Goal: Information Seeking & Learning: Check status

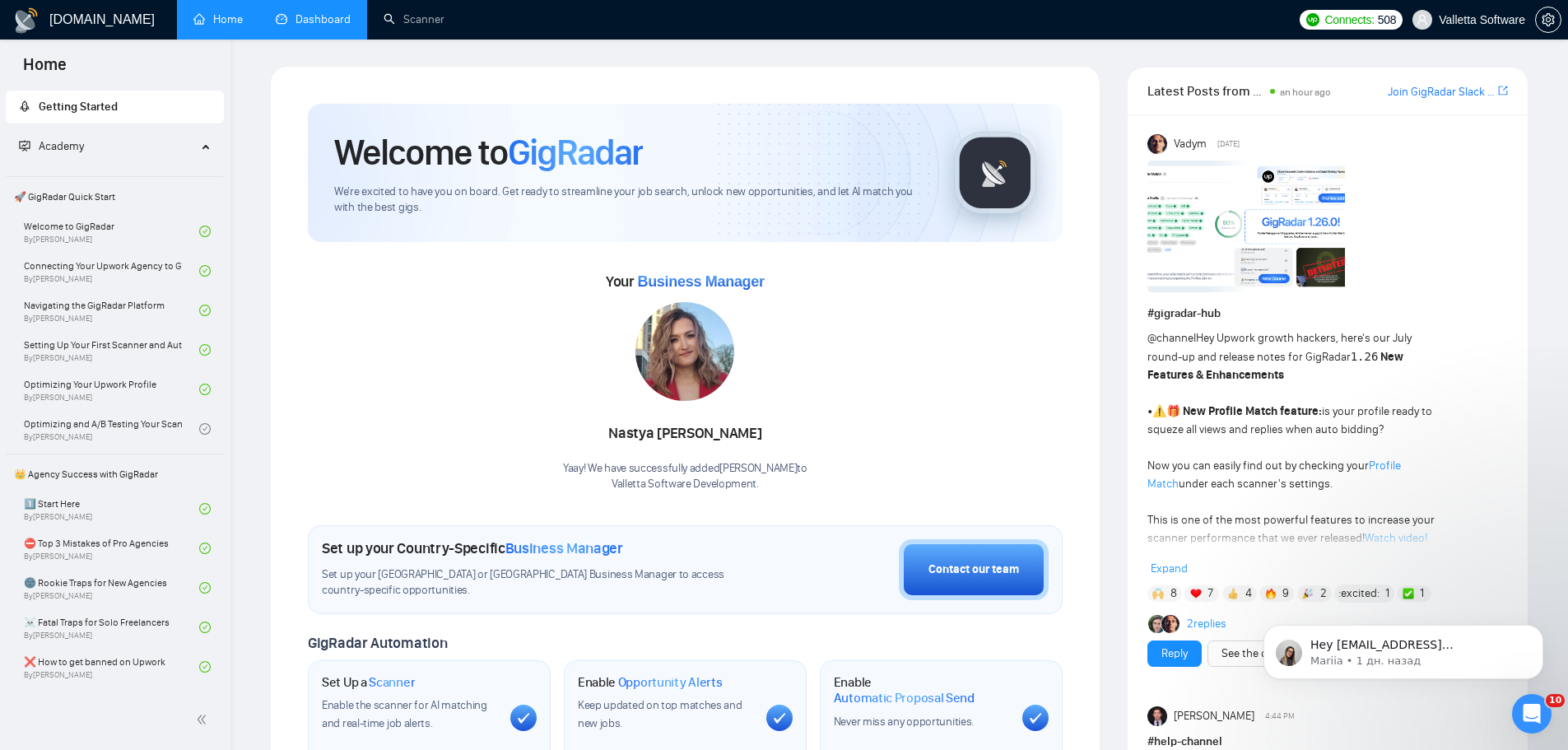
click at [341, 13] on link "Dashboard" at bounding box center [313, 20] width 75 height 14
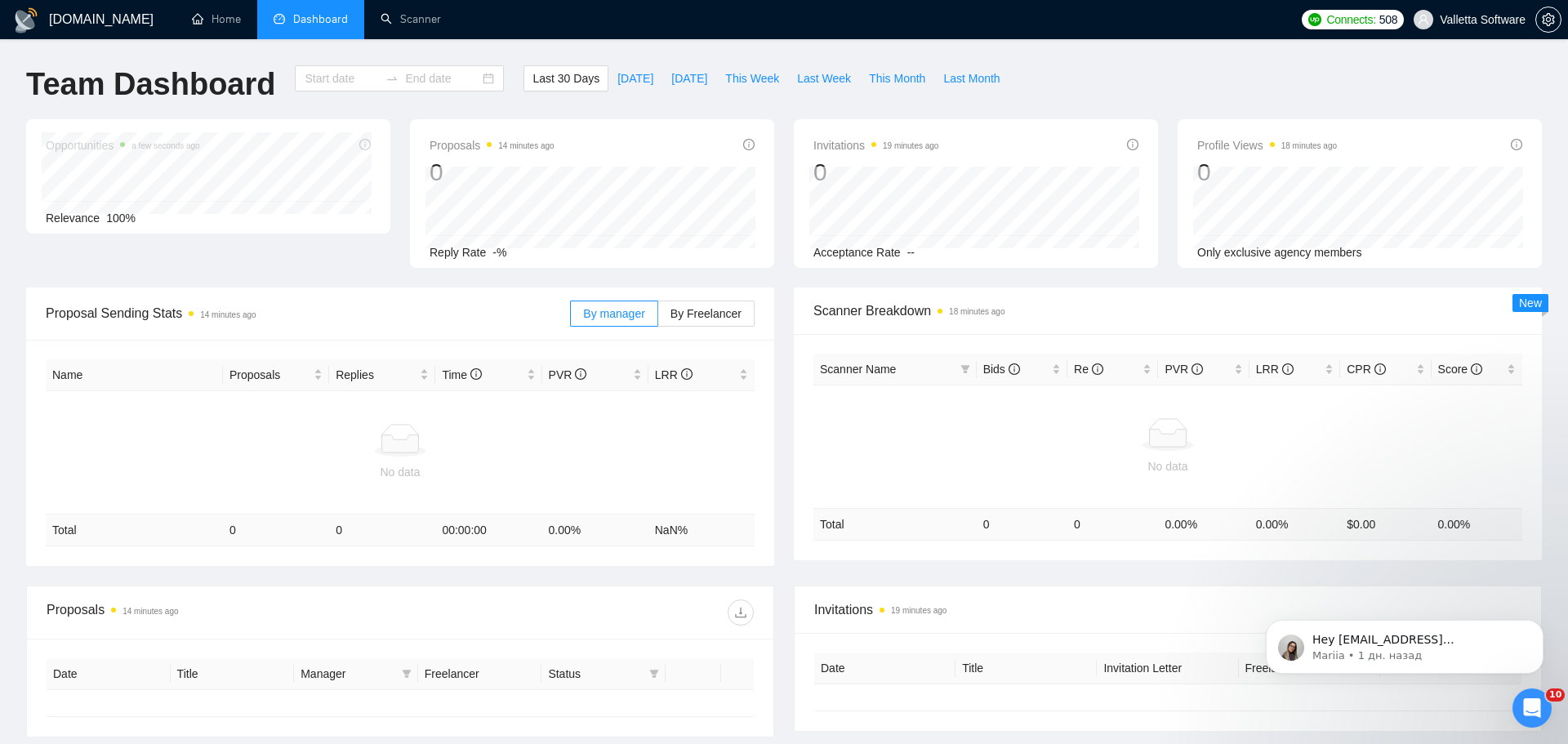
type input "[DATE]"
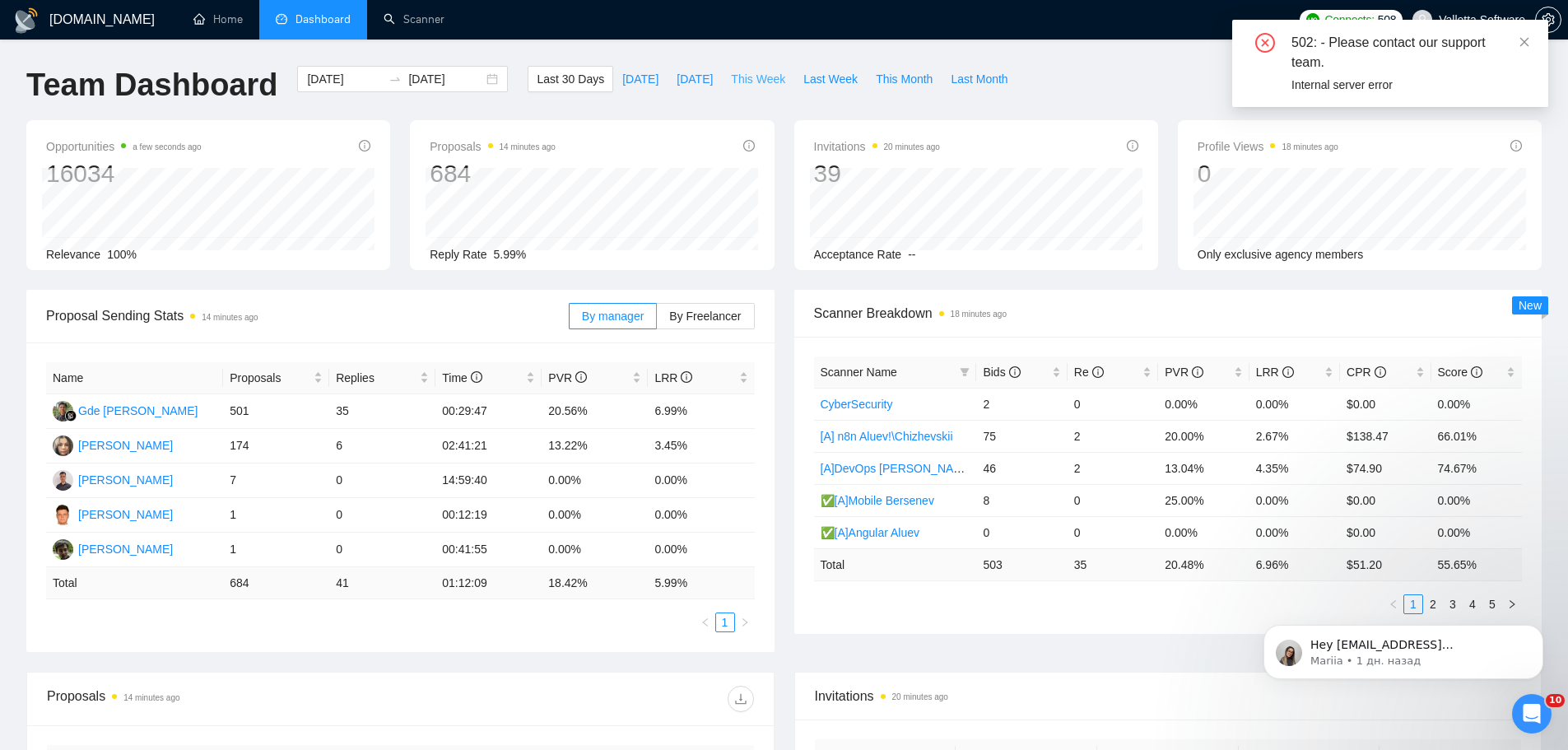
click at [731, 81] on span "This Week" at bounding box center [758, 79] width 54 height 18
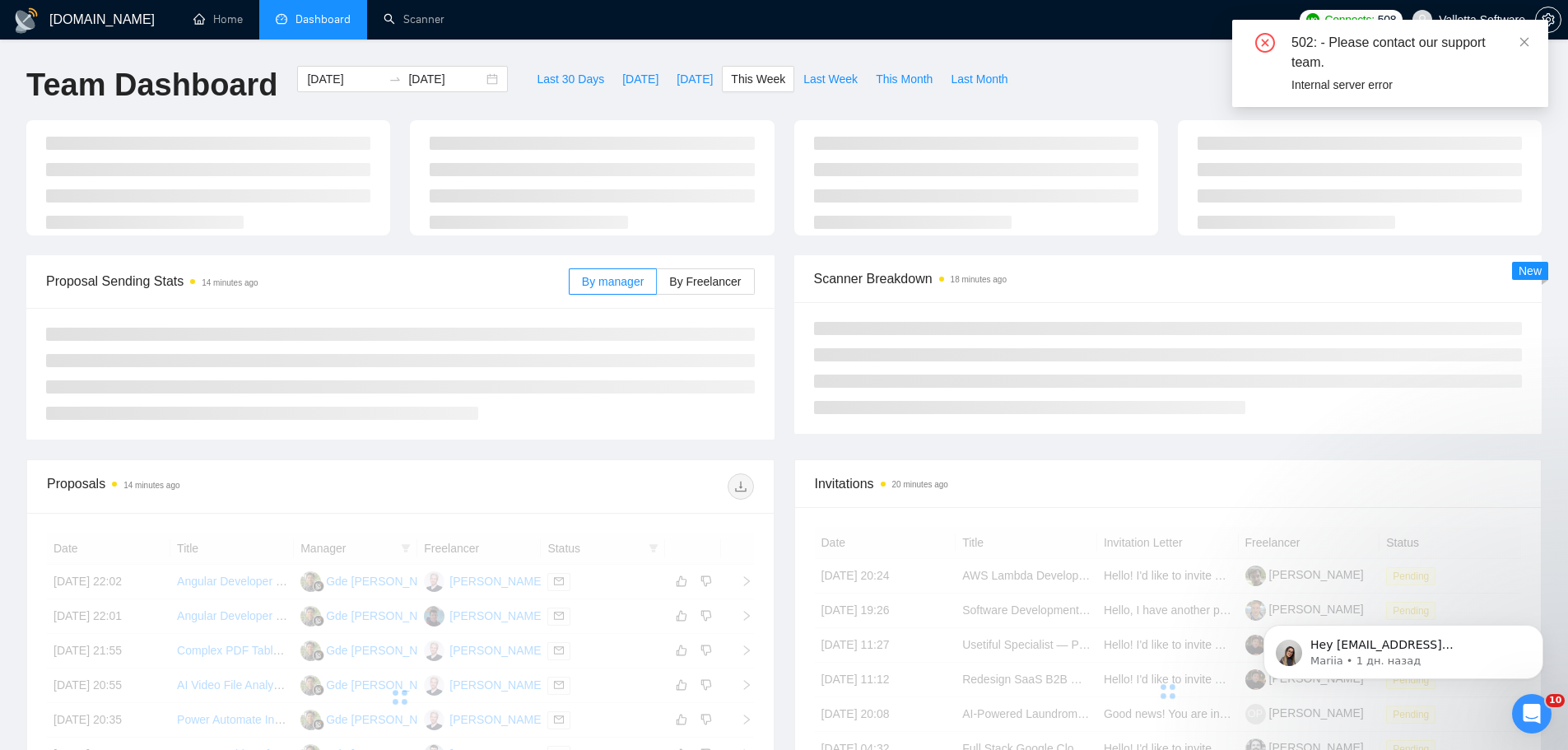
type input "[DATE]"
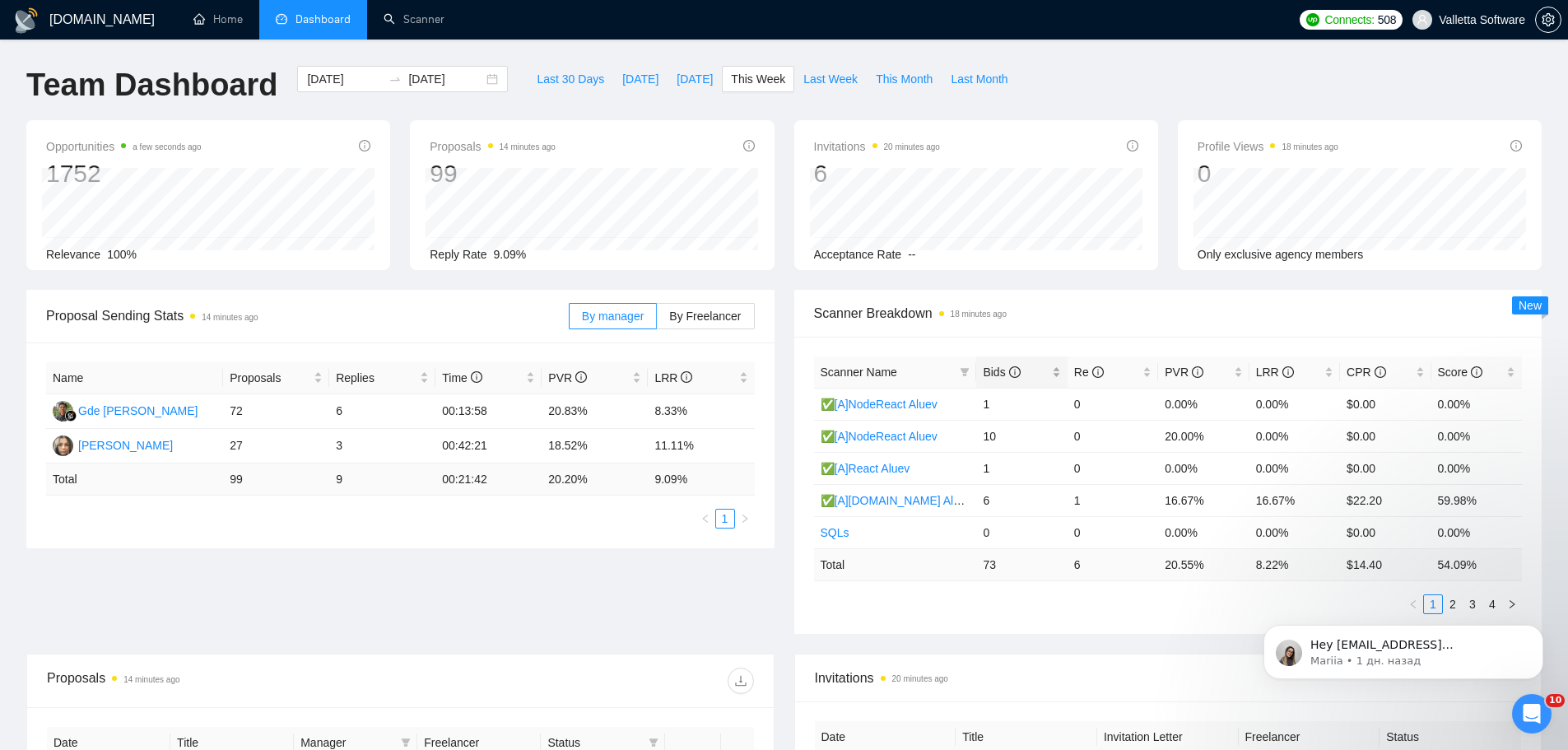
click at [1019, 367] on icon "info-circle" at bounding box center [1014, 372] width 12 height 12
